Goal: Find specific fact: Find specific fact

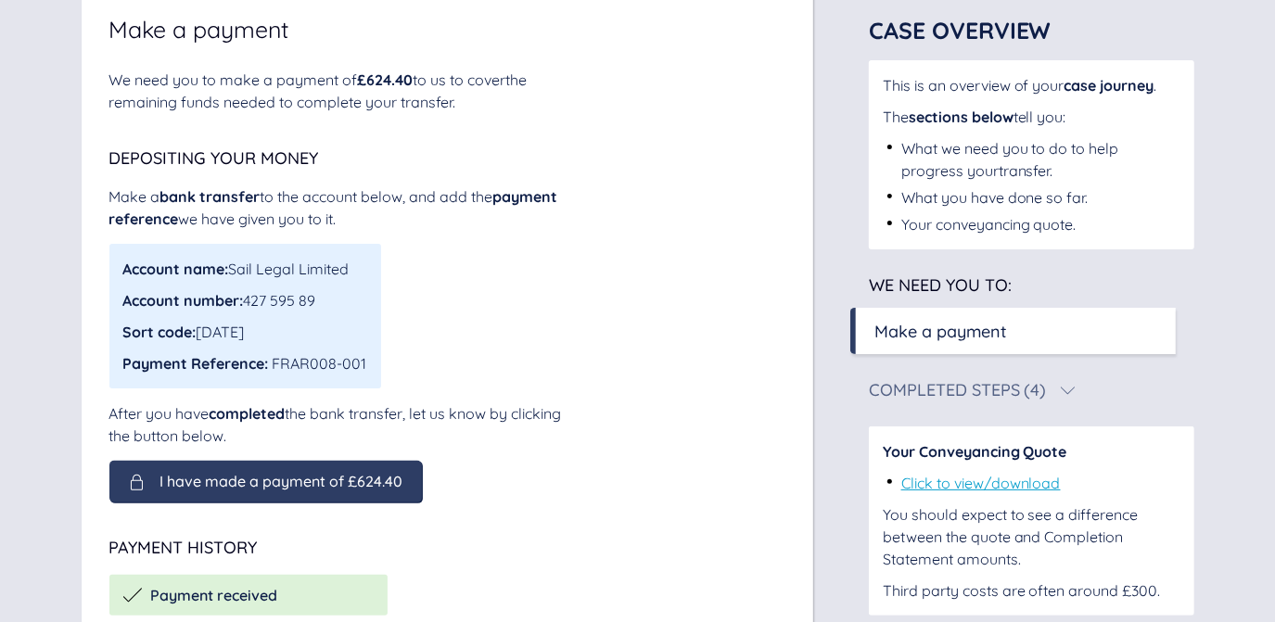
scroll to position [140, 0]
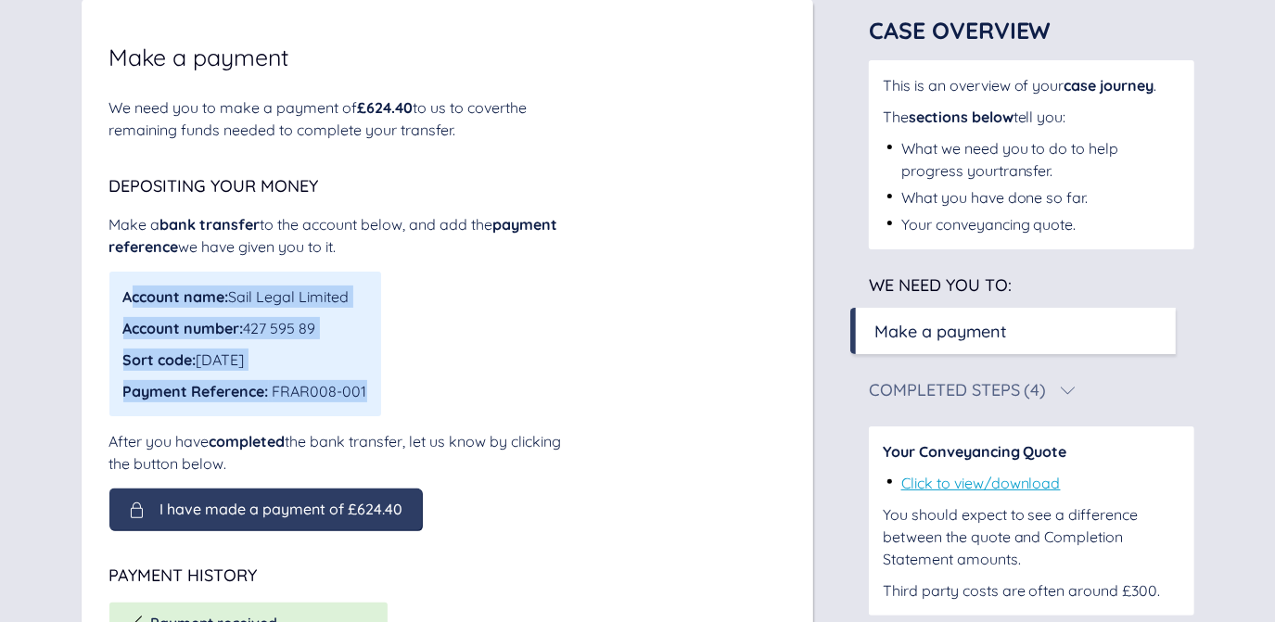
drag, startPoint x: 386, startPoint y: 395, endPoint x: 127, endPoint y: 301, distance: 275.1
click at [127, 301] on div "Account name: Sail Legal Limited Account number: 427 595 89 Sort code: [DATE] P…" at bounding box center [341, 344] width 464 height 145
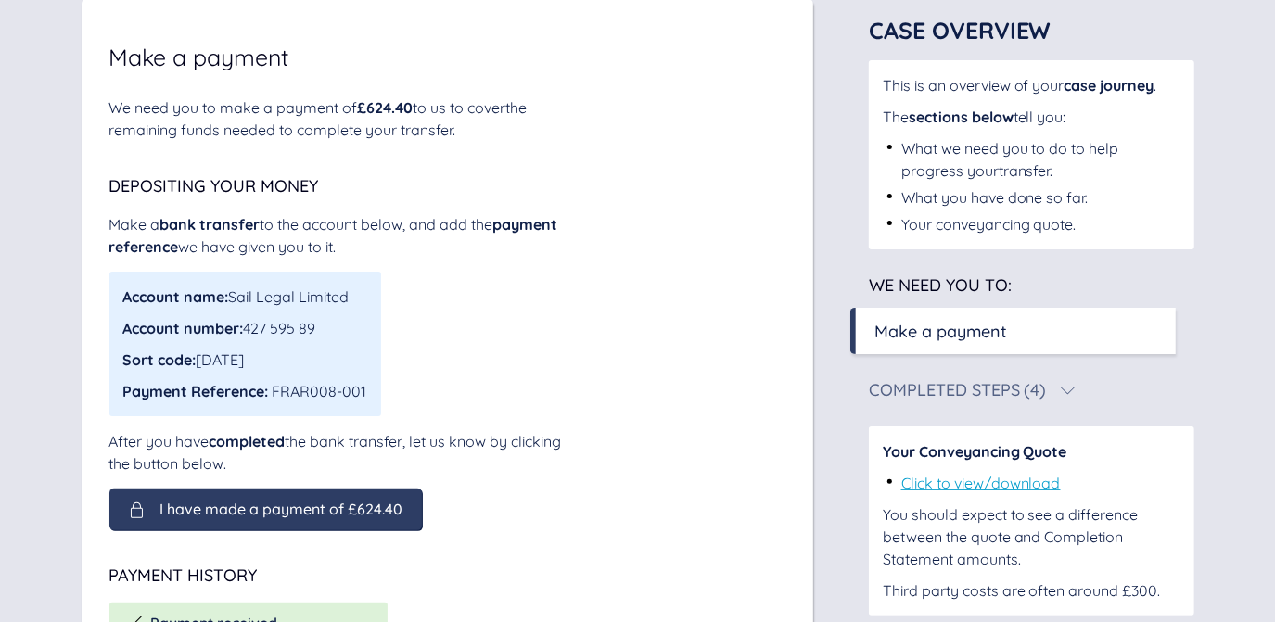
click at [457, 326] on div "Account name: Sail Legal Limited Account number: 427 595 89 Sort code: [DATE] P…" at bounding box center [341, 344] width 464 height 145
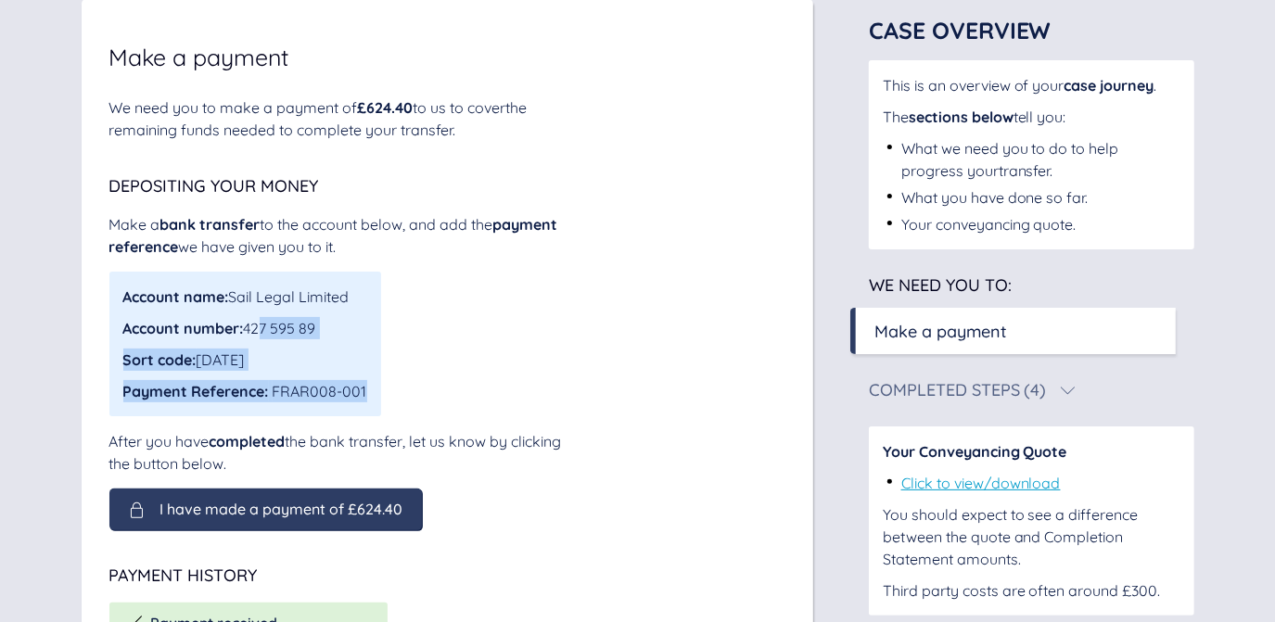
drag, startPoint x: 383, startPoint y: 327, endPoint x: 256, endPoint y: 323, distance: 127.1
click at [256, 323] on div "Account name: Sail Legal Limited Account number: 427 595 89 Sort code: [DATE] P…" at bounding box center [341, 344] width 464 height 145
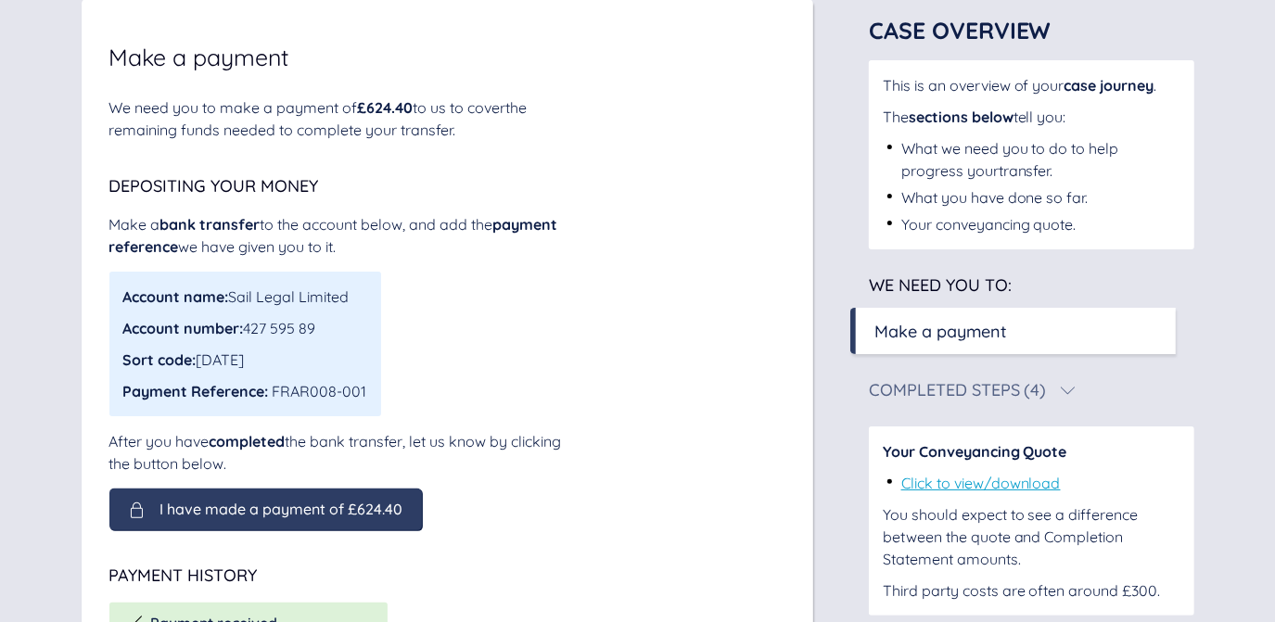
drag, startPoint x: 256, startPoint y: 323, endPoint x: 250, endPoint y: 332, distance: 10.8
click at [250, 331] on div "Account number: 427 595 89" at bounding box center [245, 328] width 244 height 22
drag, startPoint x: 334, startPoint y: 327, endPoint x: 249, endPoint y: 324, distance: 84.4
click at [249, 324] on div "Account number: 427 595 89" at bounding box center [245, 328] width 244 height 22
drag, startPoint x: 249, startPoint y: 324, endPoint x: 331, endPoint y: 336, distance: 82.3
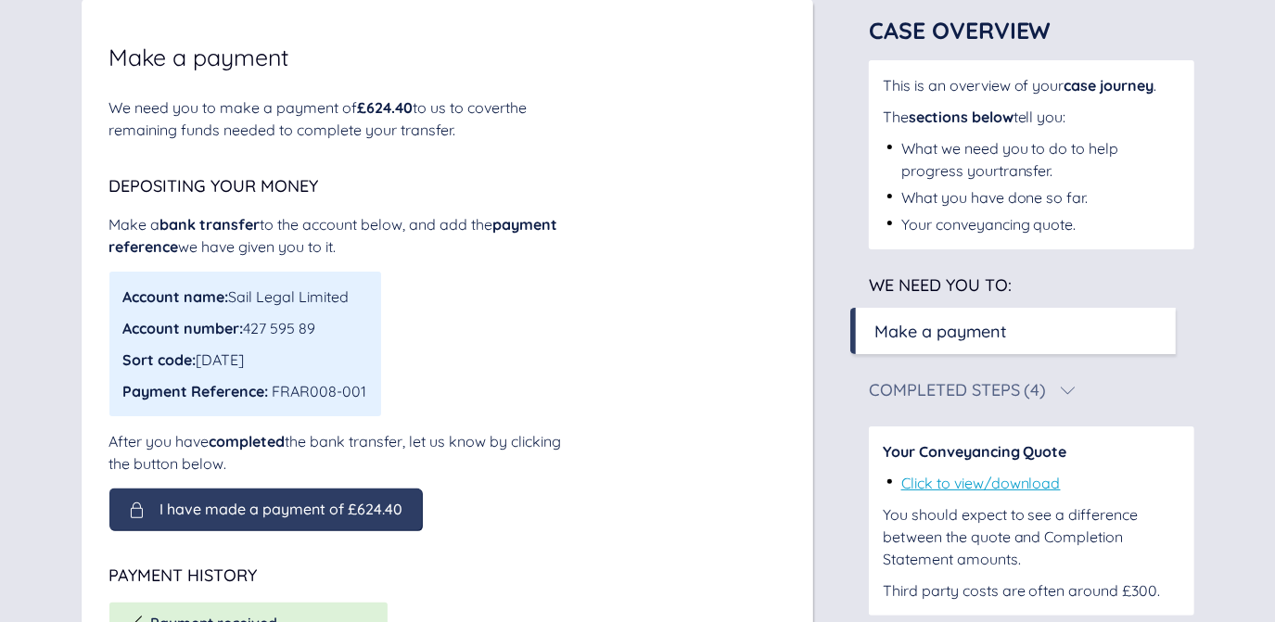
click at [331, 336] on div "Account number: 427 595 89" at bounding box center [245, 328] width 244 height 22
drag, startPoint x: 288, startPoint y: 362, endPoint x: 203, endPoint y: 362, distance: 85.3
click at [203, 362] on div "Sort code: [DATE]" at bounding box center [245, 360] width 244 height 22
drag, startPoint x: 203, startPoint y: 362, endPoint x: 313, endPoint y: 350, distance: 111.0
click at [312, 350] on div "Sort code: [DATE]" at bounding box center [245, 360] width 244 height 22
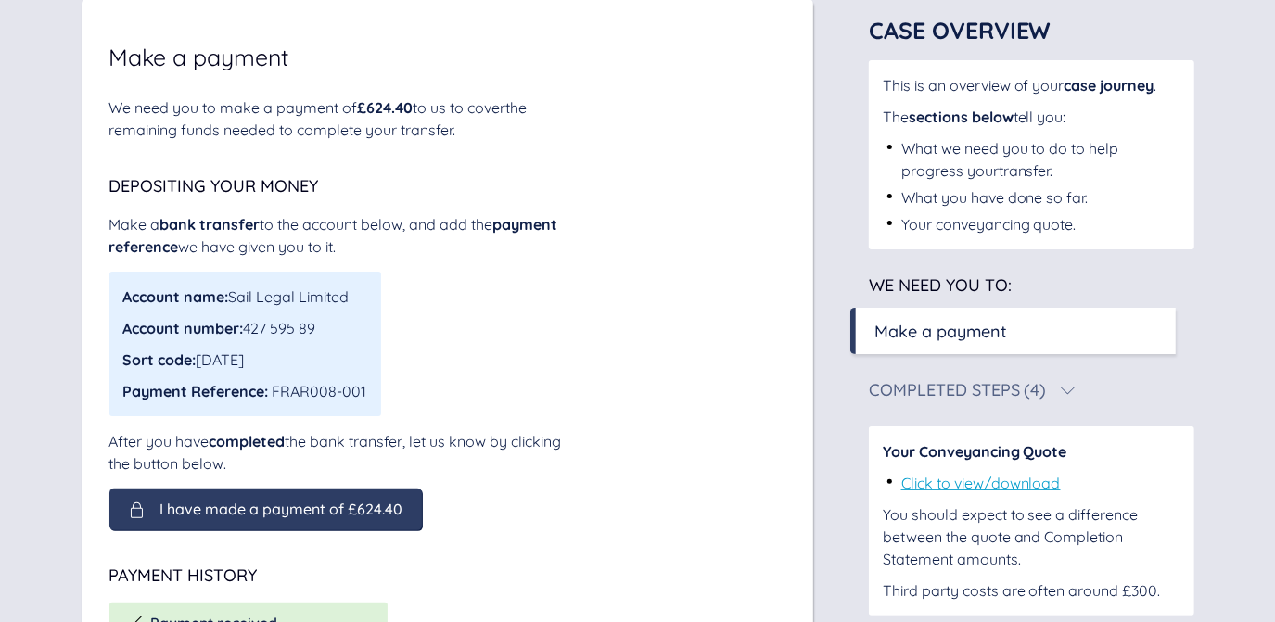
drag, startPoint x: 368, startPoint y: 299, endPoint x: 232, endPoint y: 303, distance: 136.4
click at [232, 303] on div "Account name: Sail Legal Limited Account number: 427 595 89 Sort code: [DATE] P…" at bounding box center [245, 344] width 272 height 145
drag, startPoint x: 232, startPoint y: 303, endPoint x: 273, endPoint y: 387, distance: 93.3
click at [273, 387] on div "Account name: Sail Legal Limited Account number: 427 595 89 Sort code: [DATE] P…" at bounding box center [245, 344] width 272 height 145
